Goal: Information Seeking & Learning: Learn about a topic

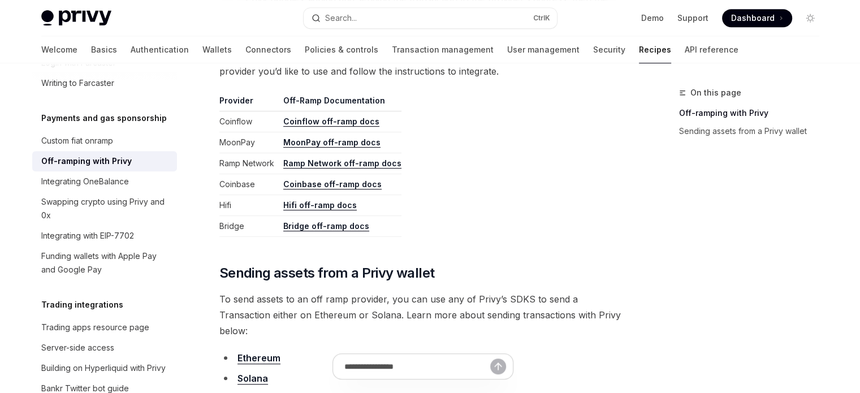
scroll to position [554, 0]
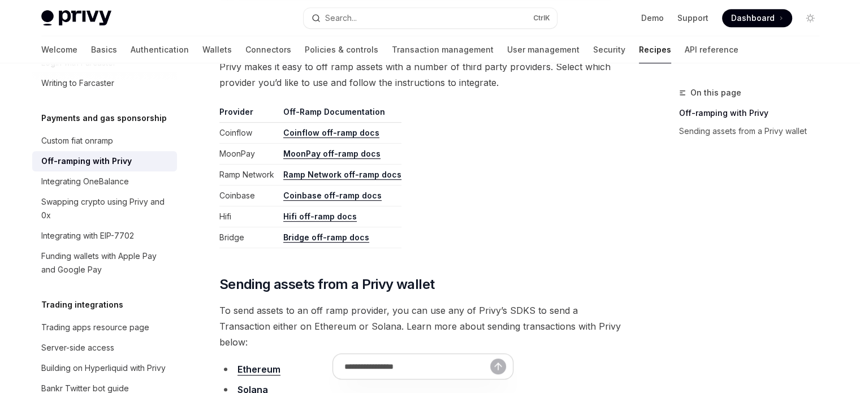
click at [361, 196] on link "Coinbase off-ramp docs" at bounding box center [332, 196] width 98 height 10
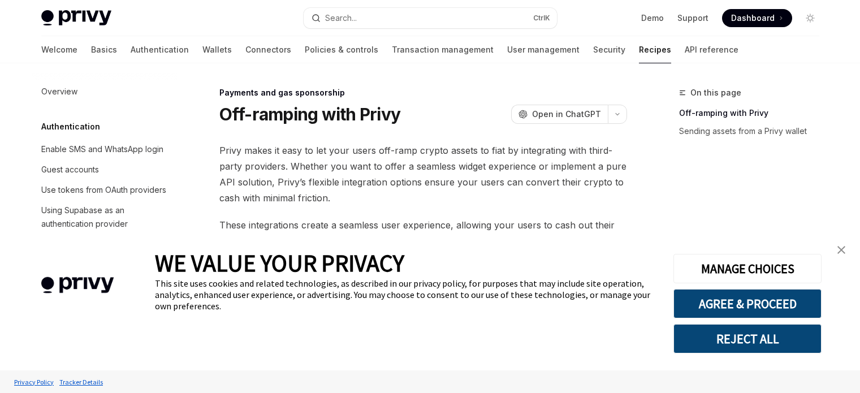
type textarea "*"
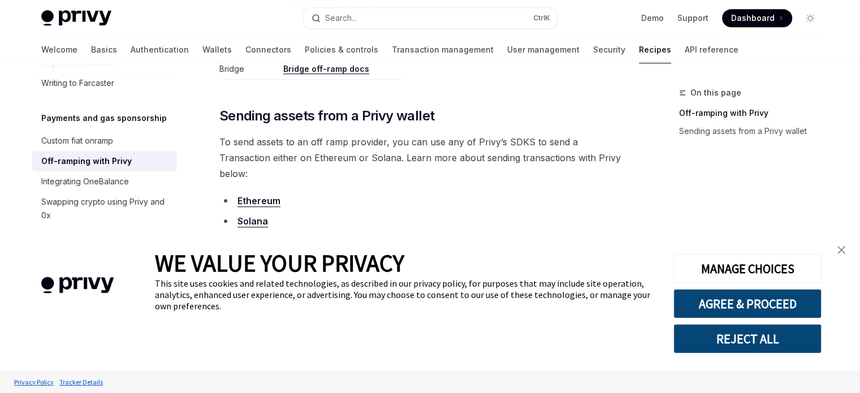
scroll to position [724, 0]
click at [846, 249] on link "close banner" at bounding box center [841, 250] width 23 height 23
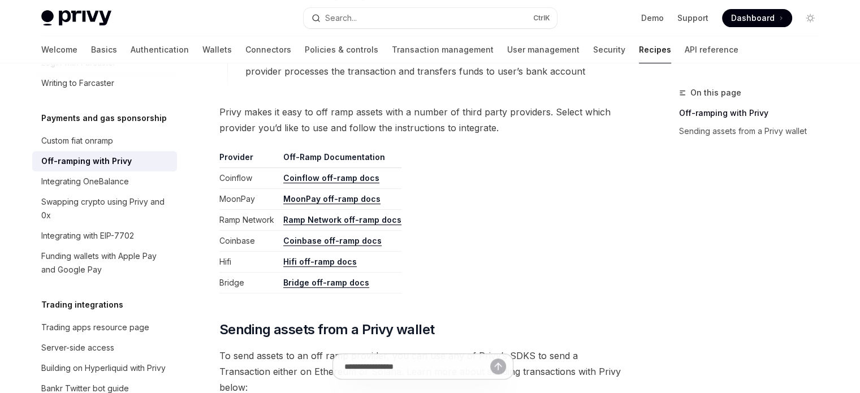
scroll to position [497, 0]
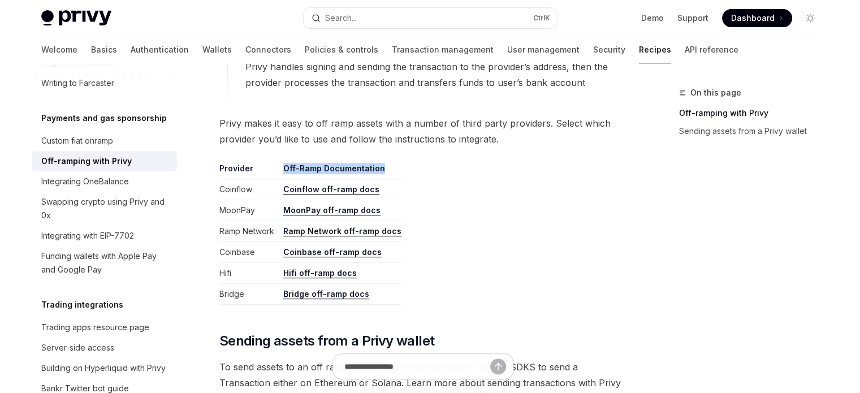
drag, startPoint x: 284, startPoint y: 165, endPoint x: 411, endPoint y: 170, distance: 127.3
click at [411, 170] on table "Provider Off-Ramp Documentation Coinflow Coinflow off-ramp docs MoonPay MoonPay…" at bounding box center [423, 234] width 408 height 142
click at [401, 163] on table "Provider Off-Ramp Documentation Coinflow Coinflow off-ramp docs MoonPay MoonPay…" at bounding box center [423, 234] width 408 height 142
drag, startPoint x: 280, startPoint y: 186, endPoint x: 450, endPoint y: 172, distance: 170.1
click at [403, 189] on table "Provider Off-Ramp Documentation Coinflow Coinflow off-ramp docs MoonPay MoonPay…" at bounding box center [423, 234] width 408 height 142
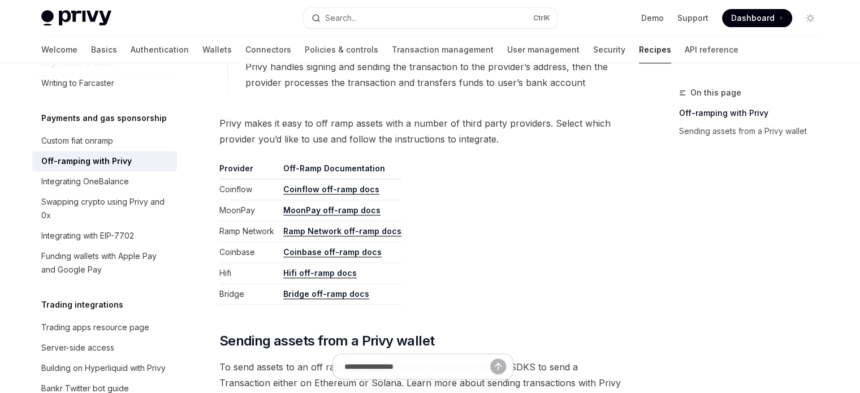
click at [441, 155] on div "**********" at bounding box center [423, 49] width 408 height 809
drag, startPoint x: 265, startPoint y: 204, endPoint x: 412, endPoint y: 196, distance: 147.2
click at [407, 196] on table "Provider Off-Ramp Documentation Coinflow Coinflow off-ramp docs MoonPay MoonPay…" at bounding box center [423, 234] width 408 height 142
click at [276, 146] on div "**********" at bounding box center [423, 49] width 408 height 809
drag, startPoint x: 271, startPoint y: 253, endPoint x: 383, endPoint y: 254, distance: 111.4
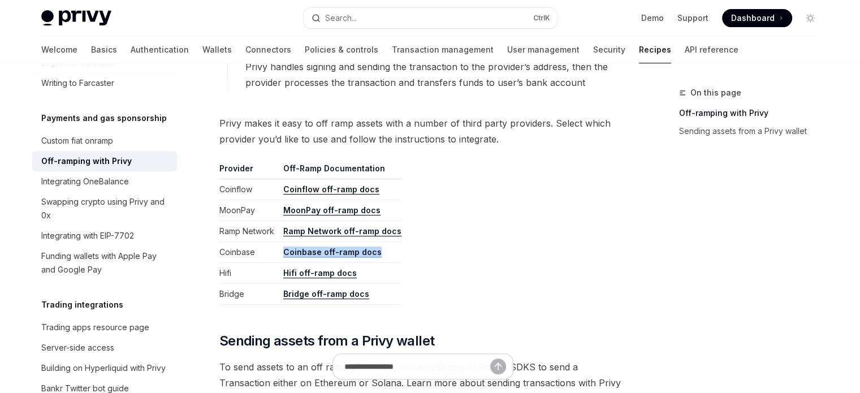
click at [383, 254] on tr "Coinbase Coinbase off-ramp docs" at bounding box center [310, 252] width 182 height 21
drag, startPoint x: 230, startPoint y: 235, endPoint x: 241, endPoint y: 253, distance: 21.6
click at [229, 235] on td "Ramp Network" at bounding box center [248, 231] width 59 height 21
click at [228, 252] on td "Coinbase" at bounding box center [248, 252] width 59 height 21
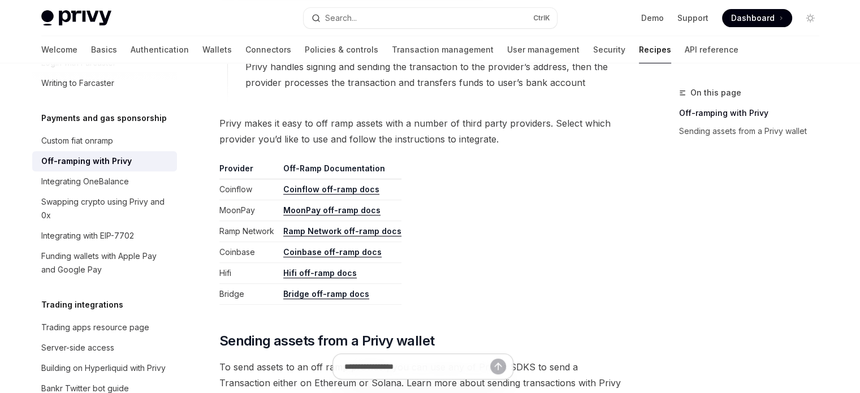
click at [256, 232] on td "Ramp Network" at bounding box center [248, 231] width 59 height 21
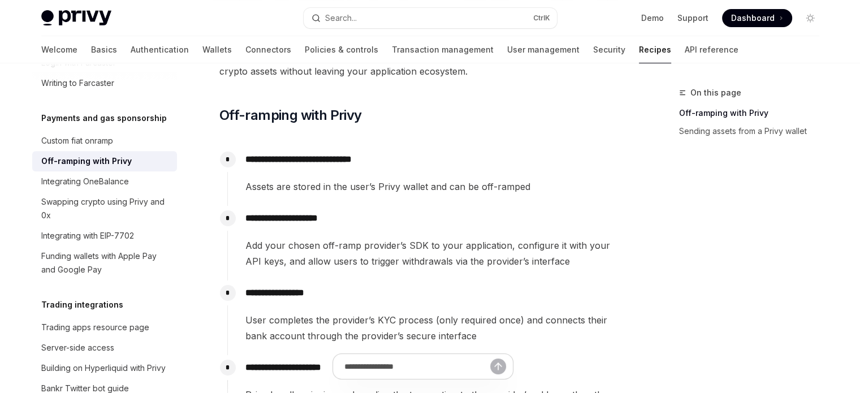
scroll to position [0, 0]
